Goal: Find specific page/section: Find specific page/section

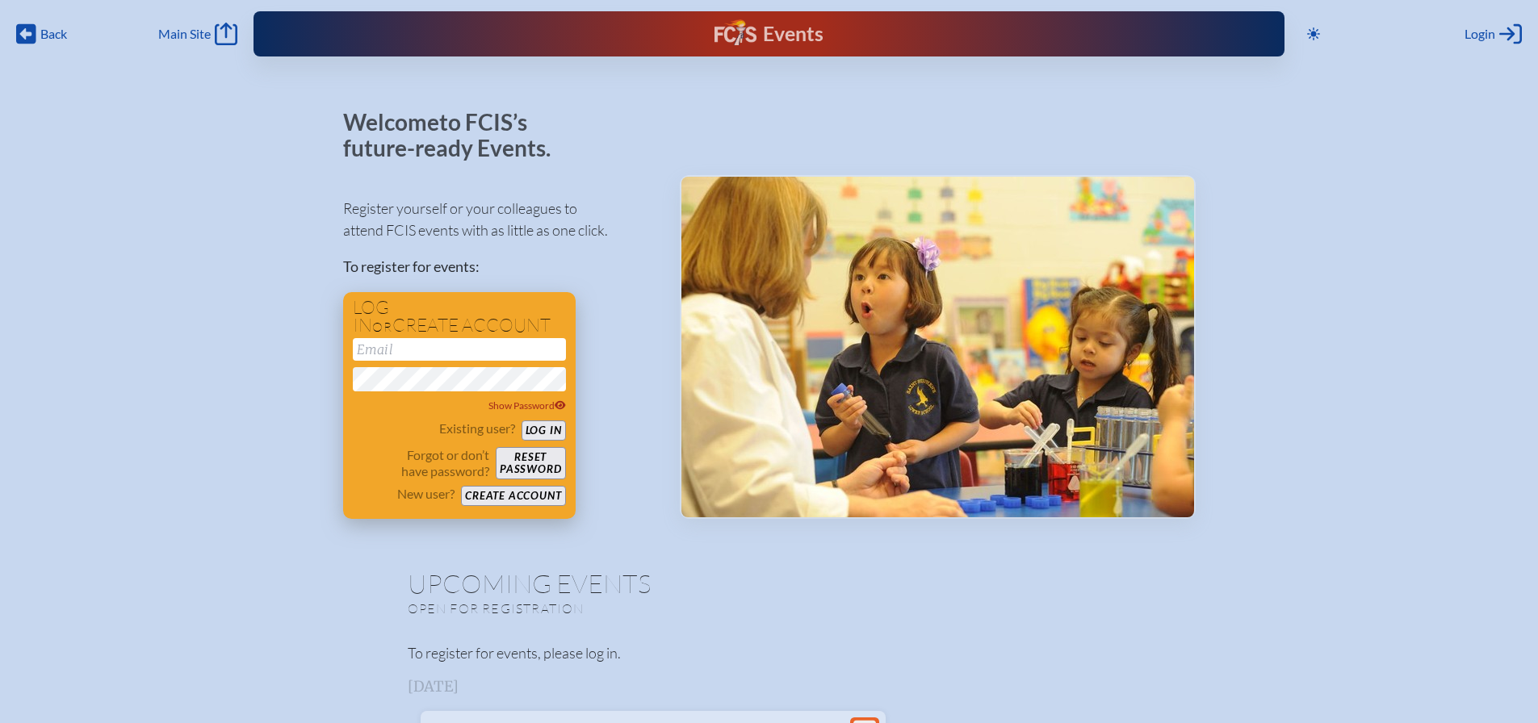
type input "[EMAIL_ADDRESS][DOMAIN_NAME]"
click at [539, 428] on button "Log in" at bounding box center [544, 431] width 44 height 20
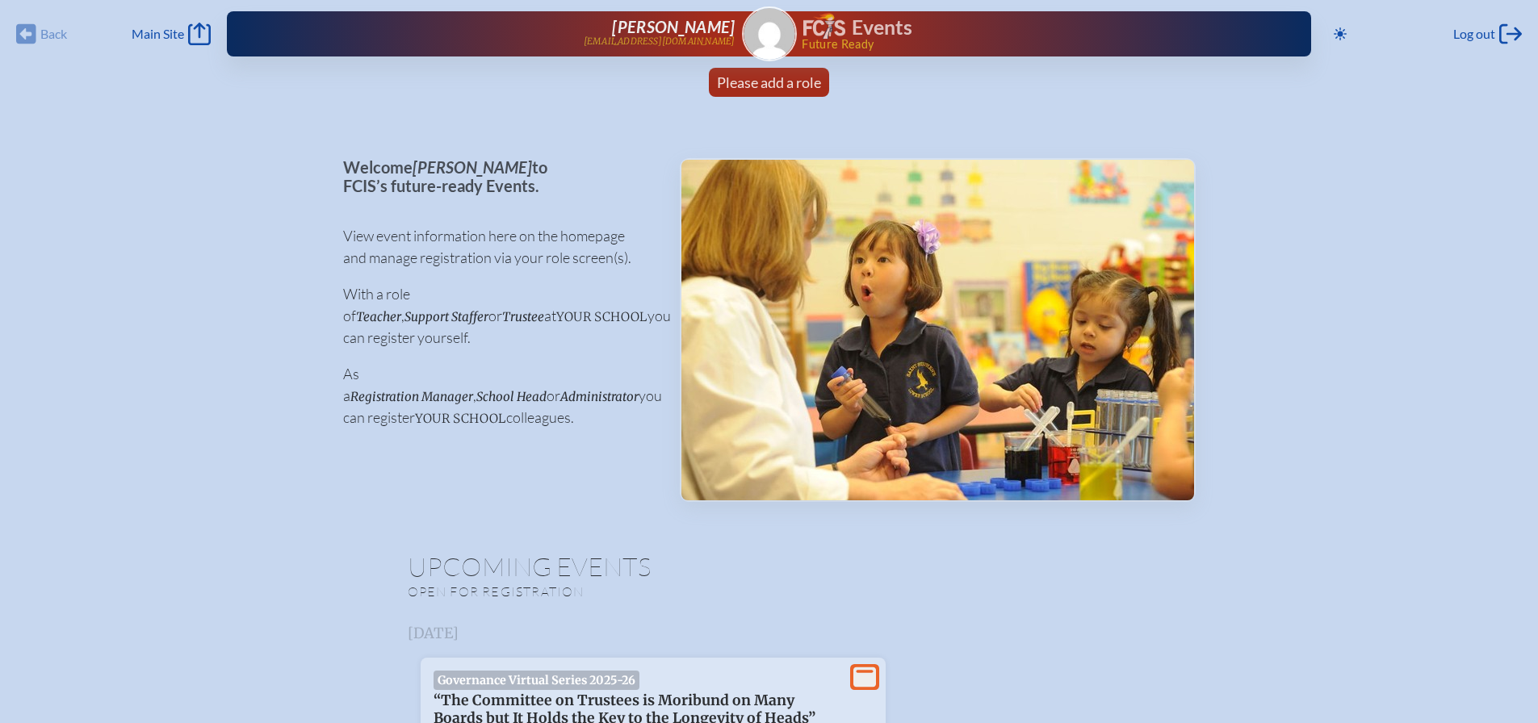
click at [157, 19] on div "Back Back Main Site Main Site Toggle to Dark Mode Log out Log out [PERSON_NAME]…" at bounding box center [769, 29] width 1519 height 58
click at [157, 26] on span "Main Site" at bounding box center [158, 34] width 52 height 16
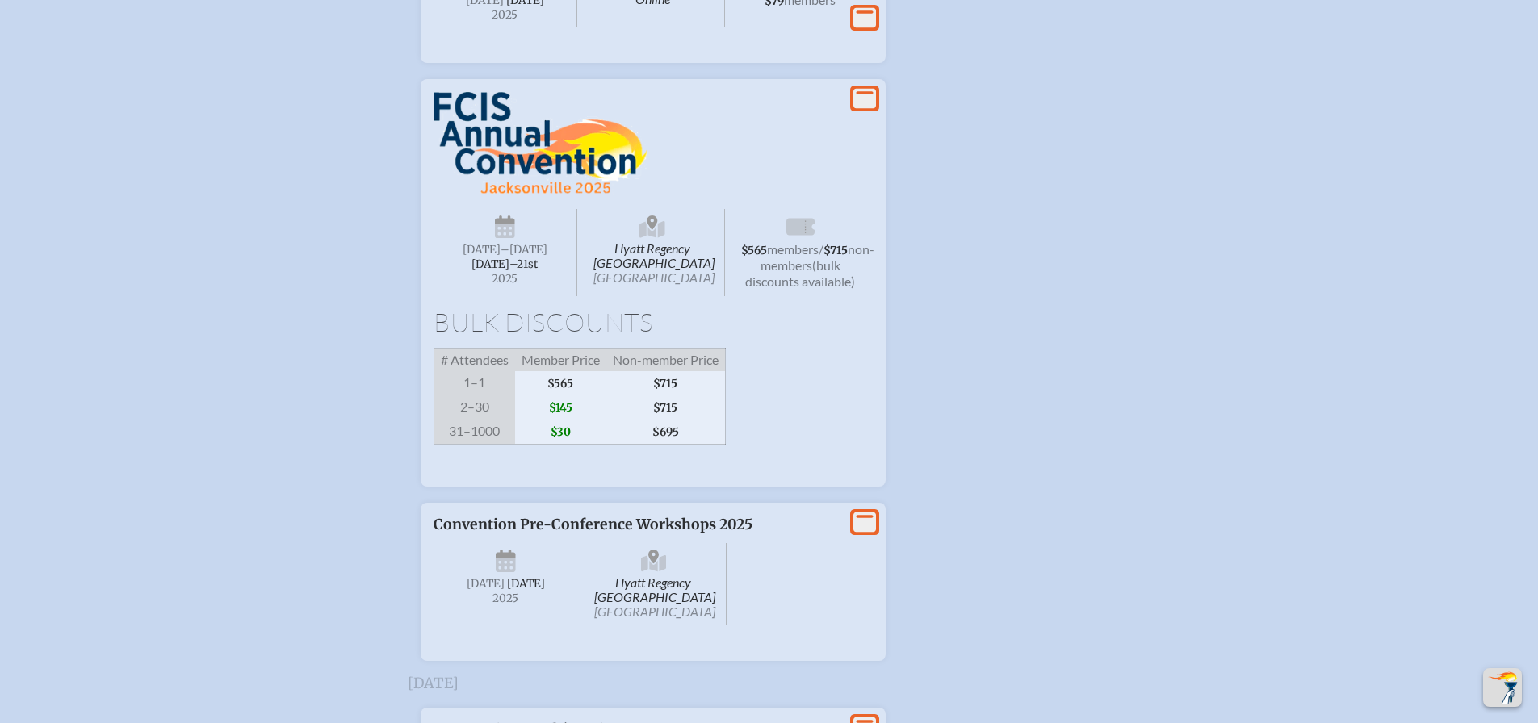
scroll to position [2503, 0]
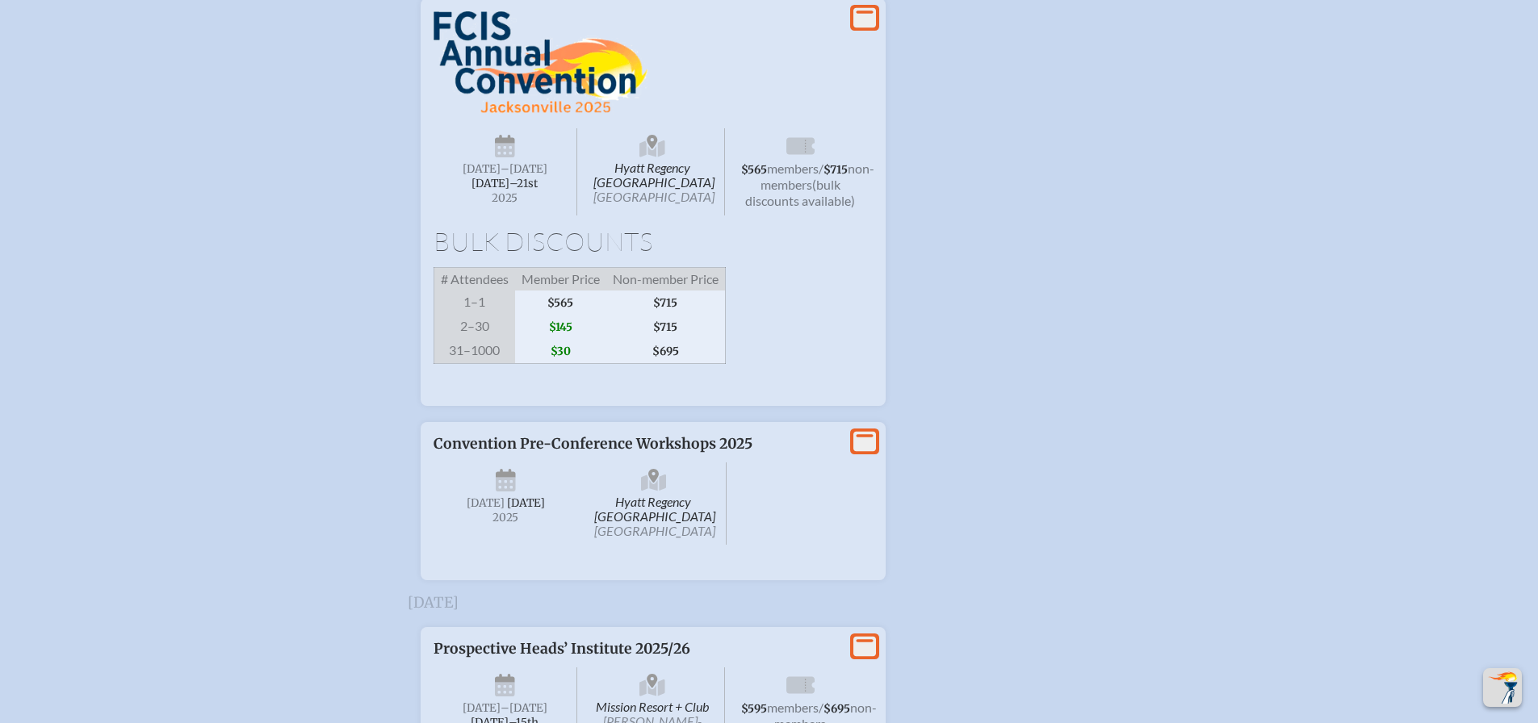
click at [514, 191] on span "[DATE]–⁠21st" at bounding box center [505, 184] width 66 height 14
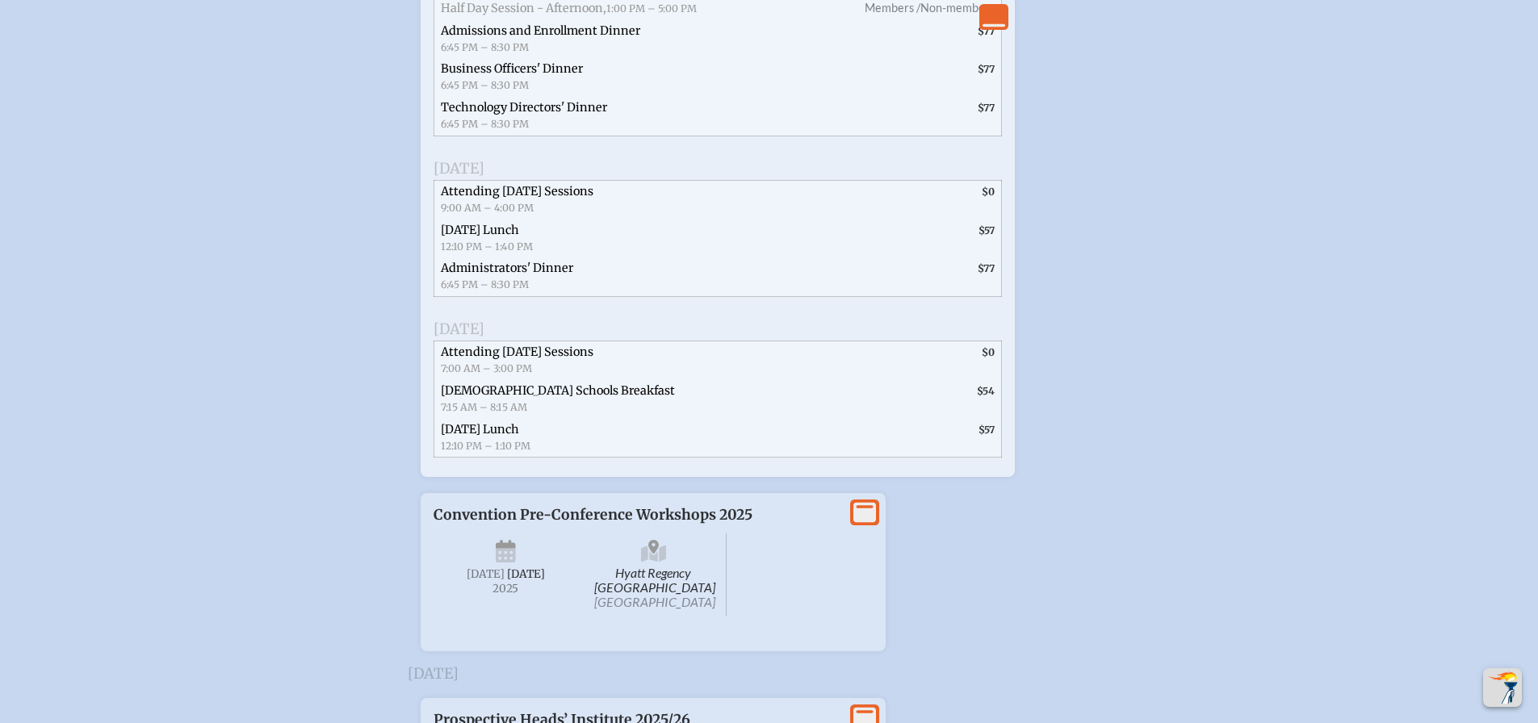
scroll to position [3230, 0]
